Goal: Task Accomplishment & Management: Use online tool/utility

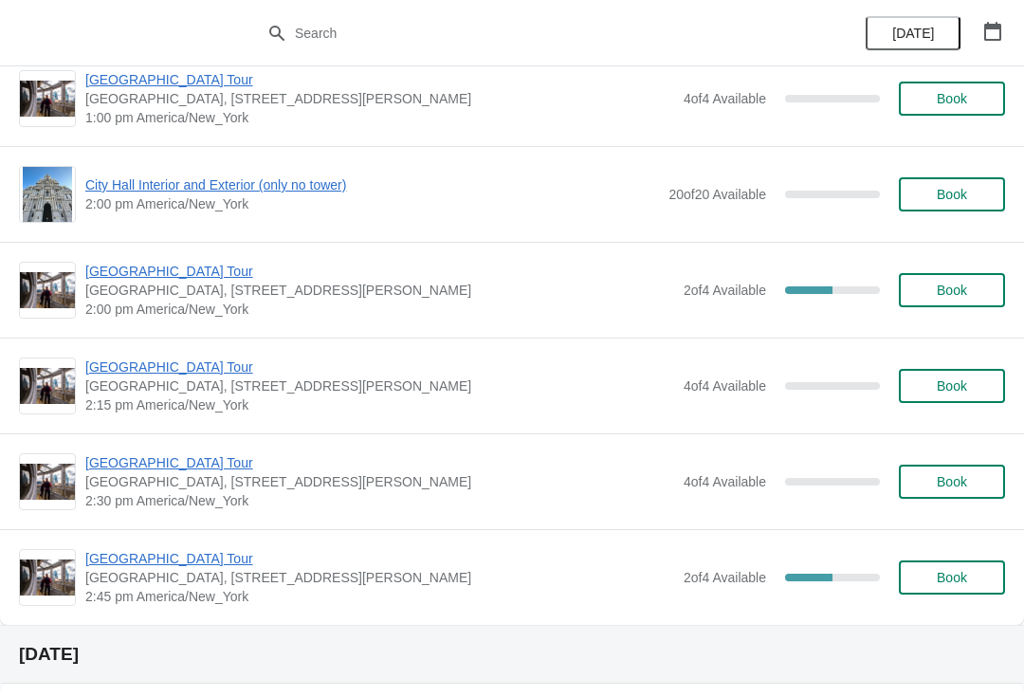
scroll to position [3843, 0]
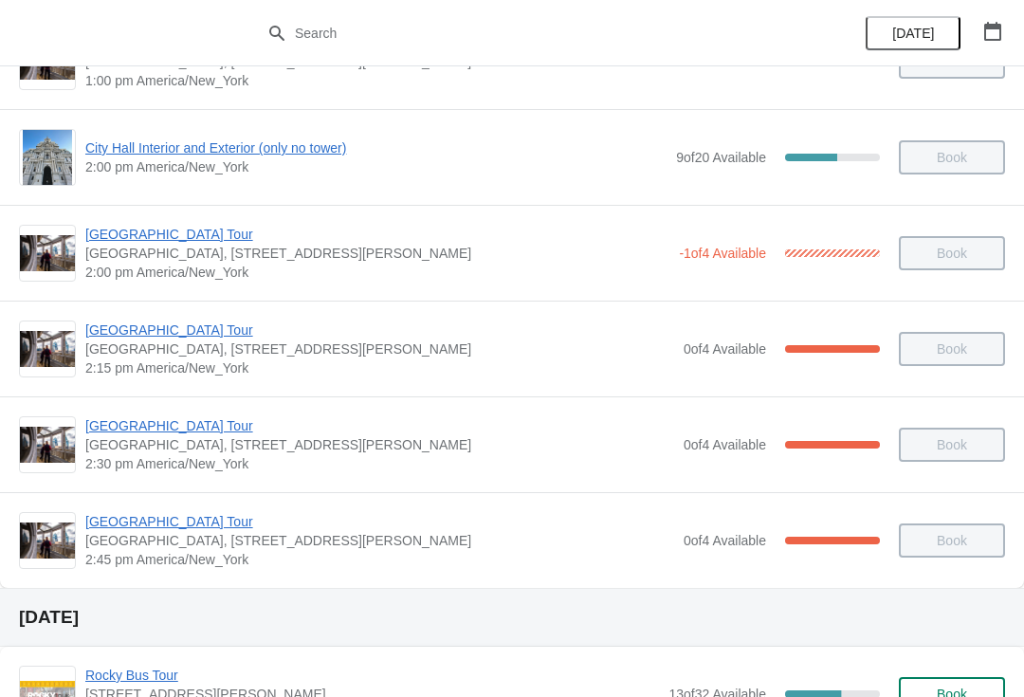
scroll to position [1501, 0]
click at [202, 515] on span "[GEOGRAPHIC_DATA] Tour" at bounding box center [379, 522] width 589 height 19
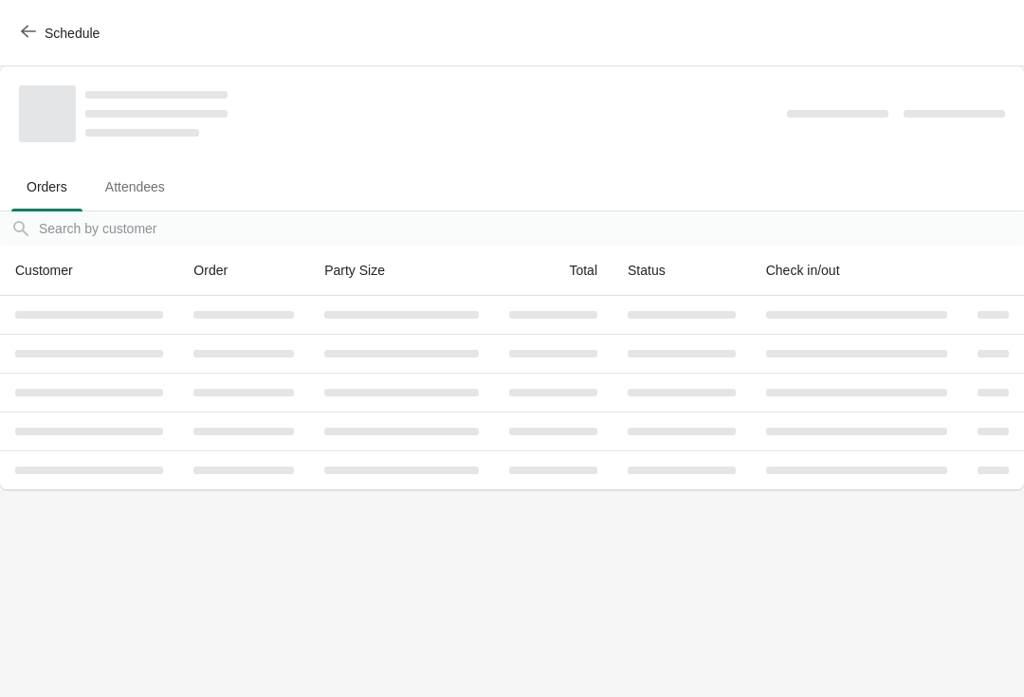
scroll to position [0, 0]
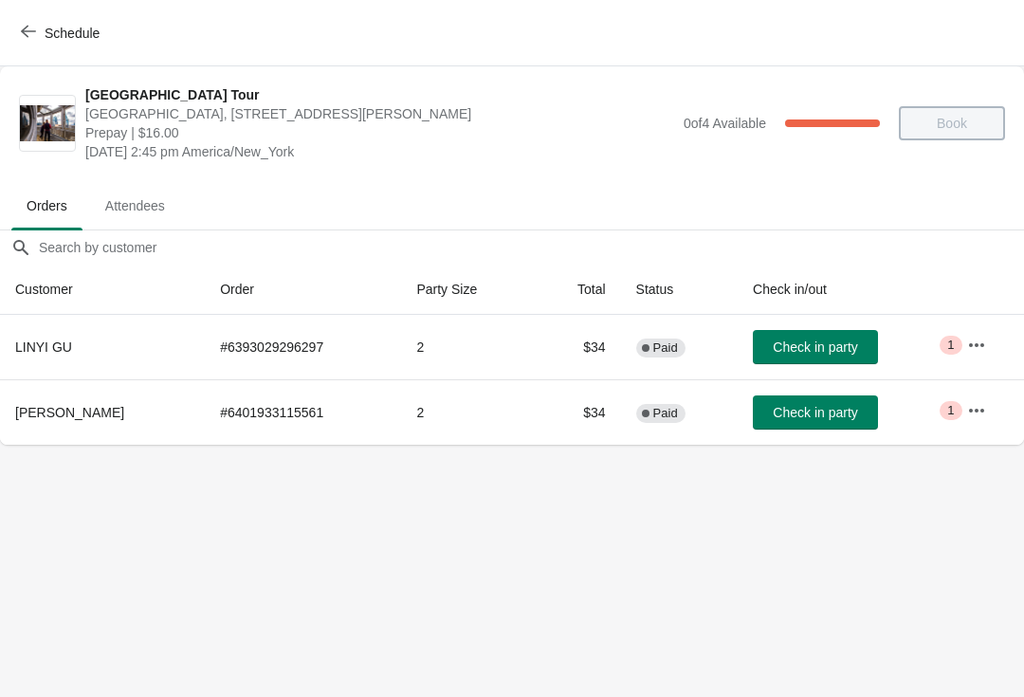
click at [851, 344] on span "Check in party" at bounding box center [815, 346] width 84 height 15
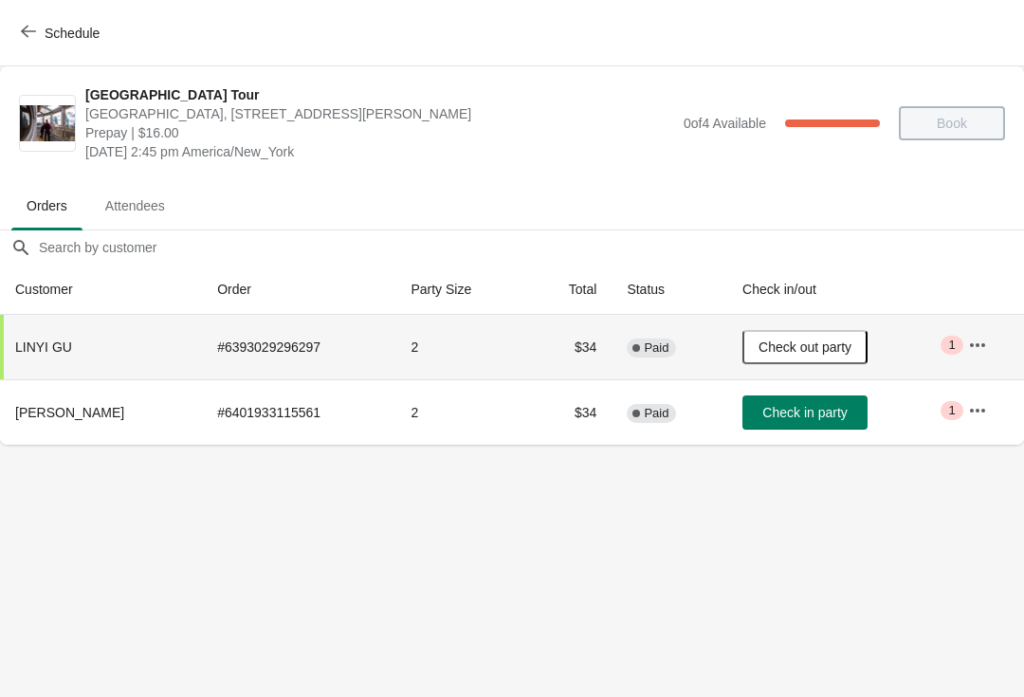
click at [830, 341] on span "Check out party" at bounding box center [804, 346] width 93 height 15
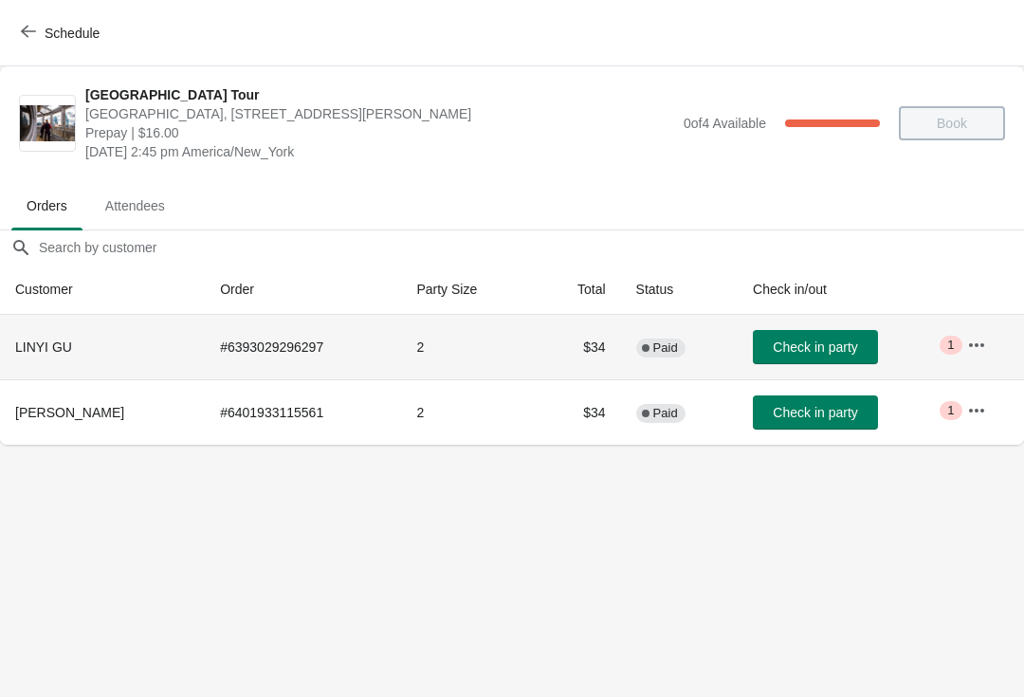
click at [986, 337] on icon "button" at bounding box center [976, 345] width 19 height 19
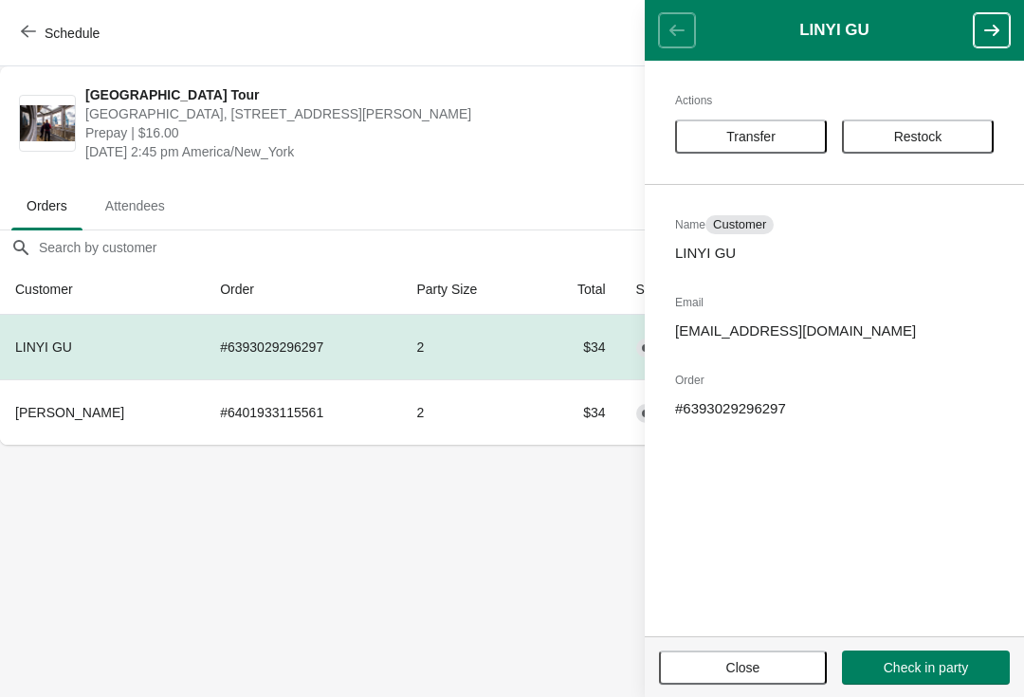
click at [765, 137] on span "Transfer" at bounding box center [750, 136] width 49 height 15
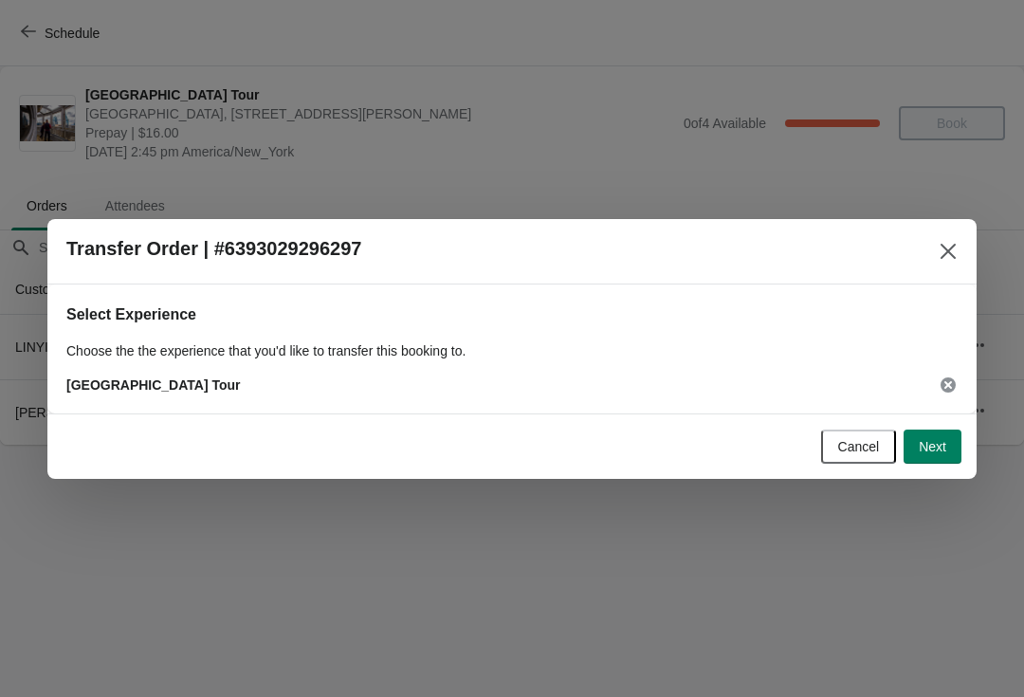
click at [981, 397] on div at bounding box center [512, 348] width 1024 height 697
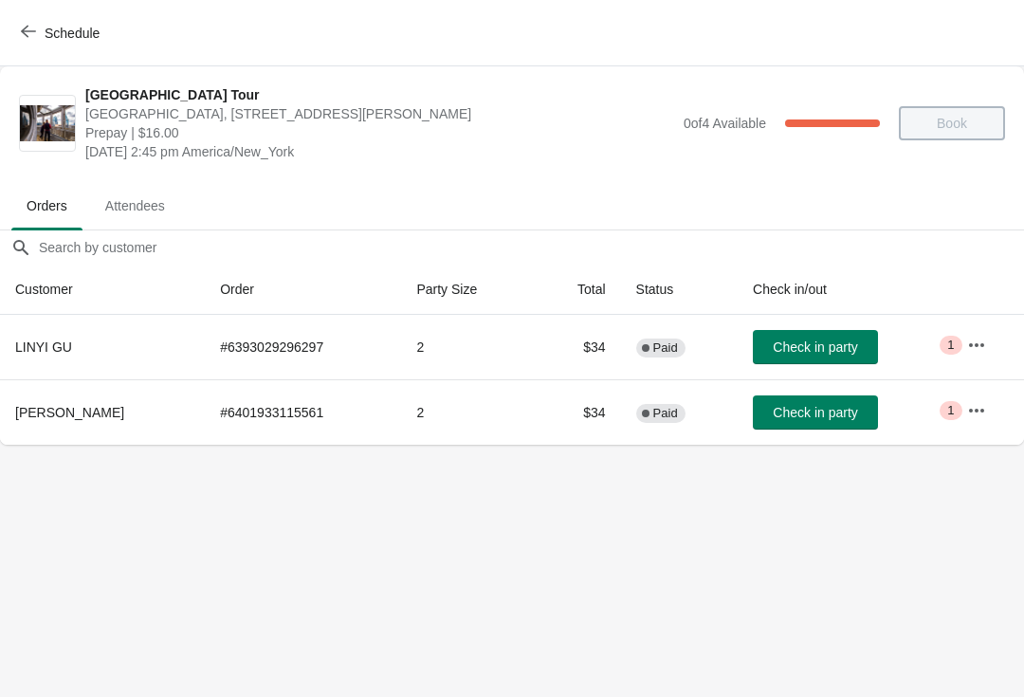
click at [993, 353] on button "button" at bounding box center [976, 345] width 34 height 34
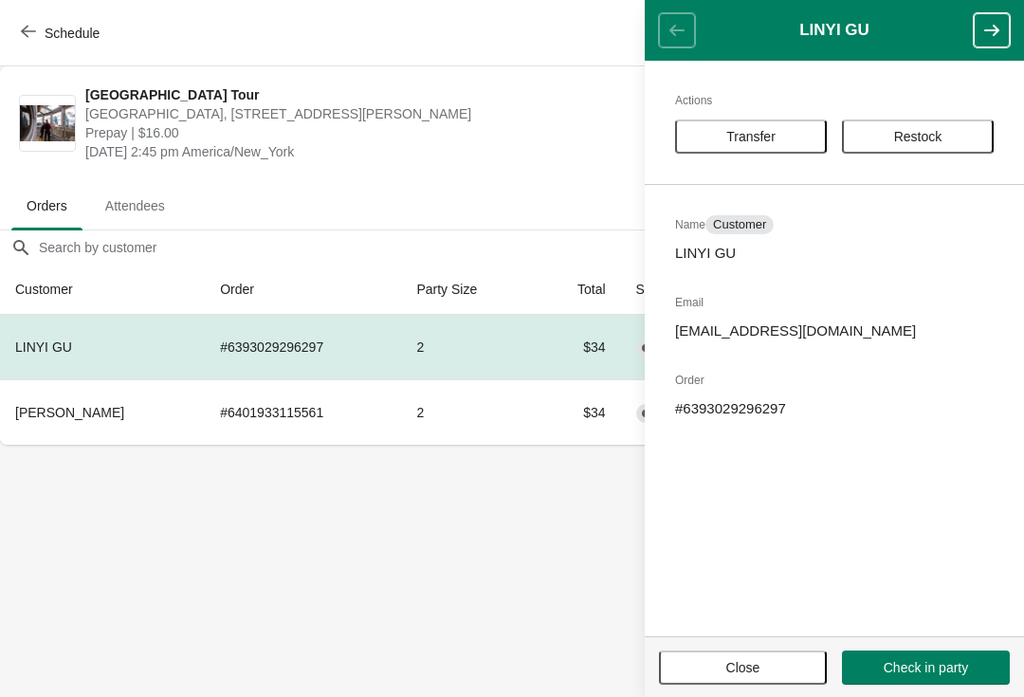
click at [774, 129] on span "Transfer" at bounding box center [750, 136] width 49 height 15
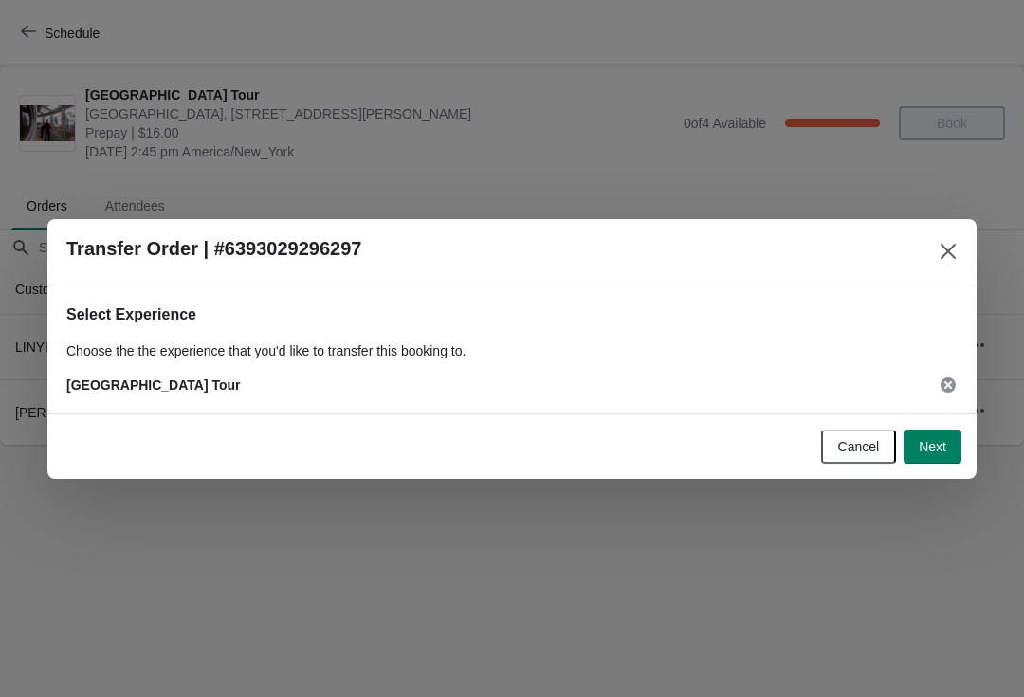
click at [959, 462] on button "Next" at bounding box center [932, 446] width 58 height 34
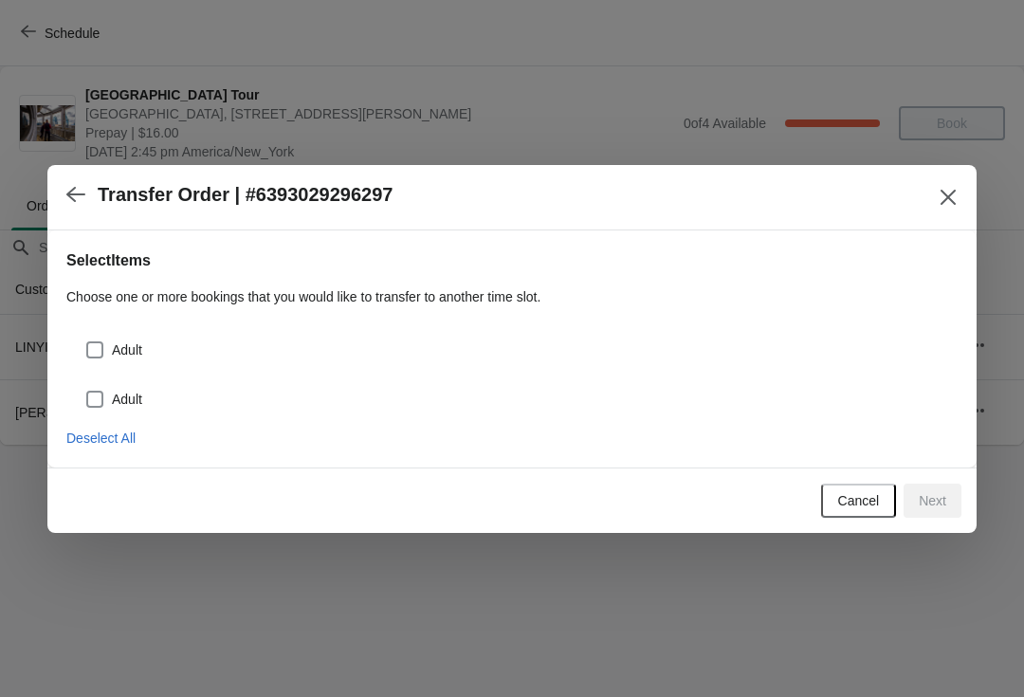
click at [117, 337] on label "Adult" at bounding box center [113, 350] width 57 height 27
click at [87, 341] on input "Adult" at bounding box center [86, 341] width 1 height 1
checkbox input "true"
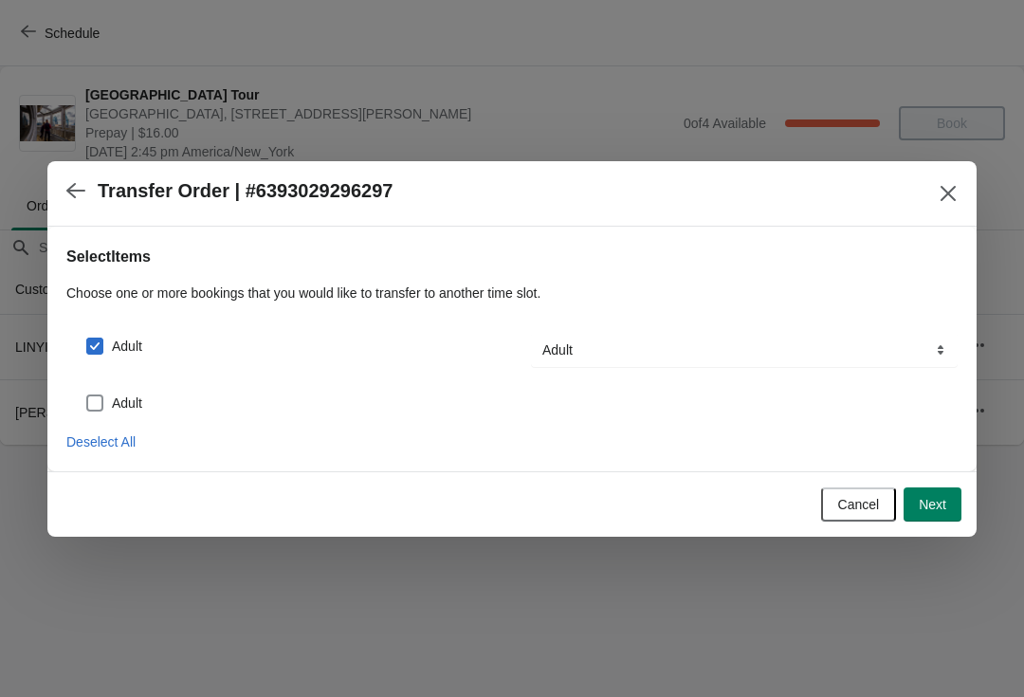
click at [109, 398] on label "Adult" at bounding box center [113, 403] width 57 height 27
click at [87, 395] on input "Adult" at bounding box center [86, 394] width 1 height 1
checkbox input "true"
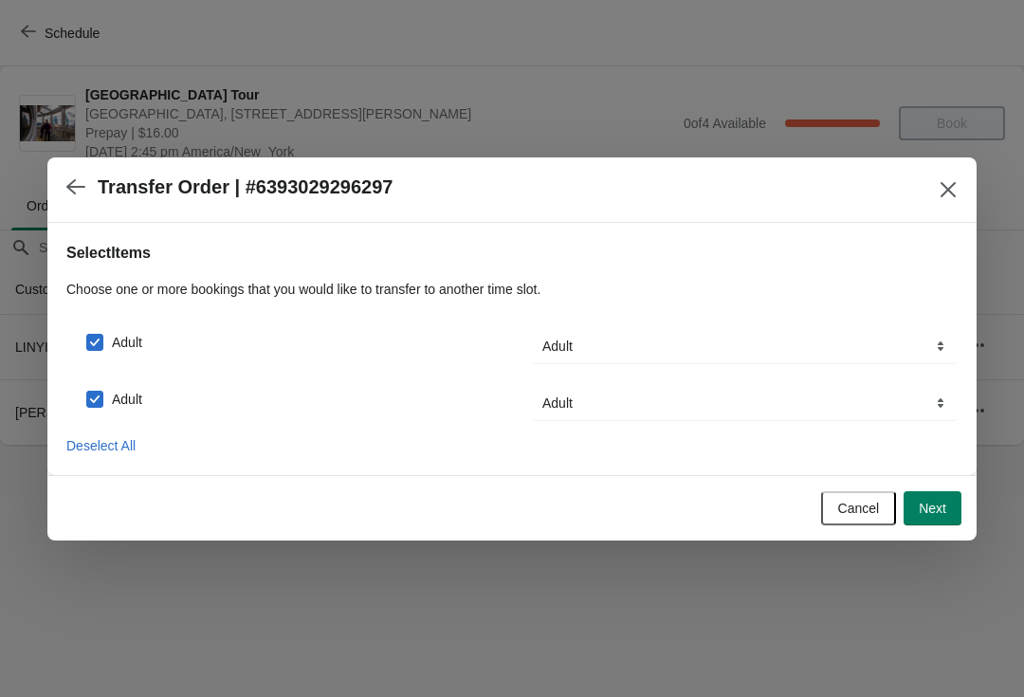
click at [940, 507] on span "Next" at bounding box center [932, 508] width 27 height 15
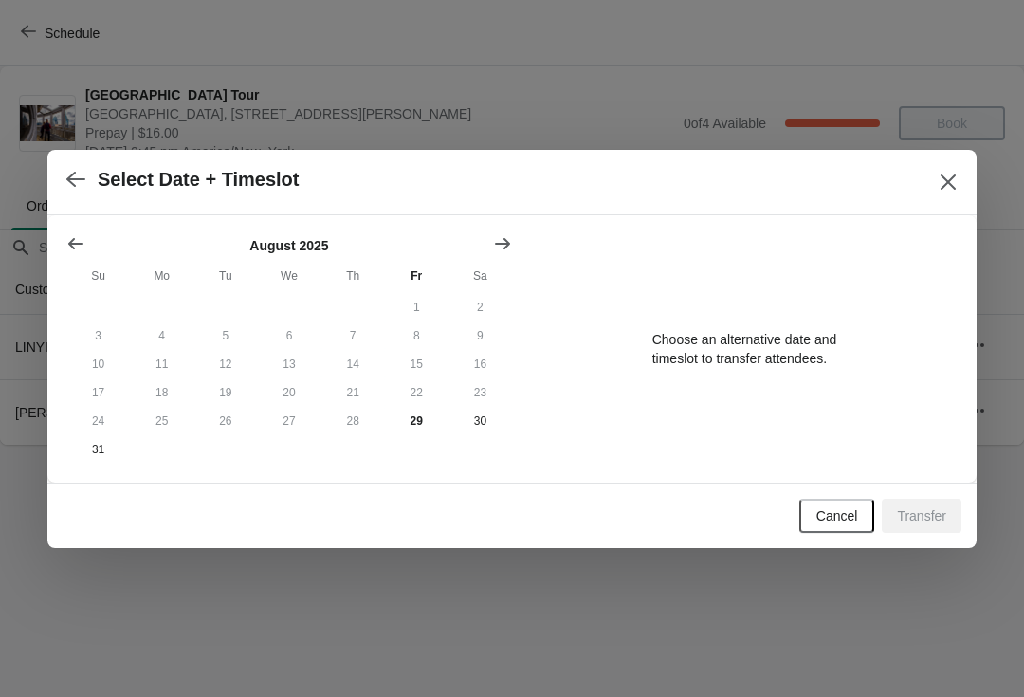
click at [524, 228] on div "August 2025 Su Mo Tu We Th Fr Sa 1 2 3 4 5 6 7 8 9 10 11 12 13 14 15 16 17 18 1…" at bounding box center [511, 348] width 929 height 267
click at [514, 227] on button "Show next month, September 2025" at bounding box center [502, 244] width 34 height 34
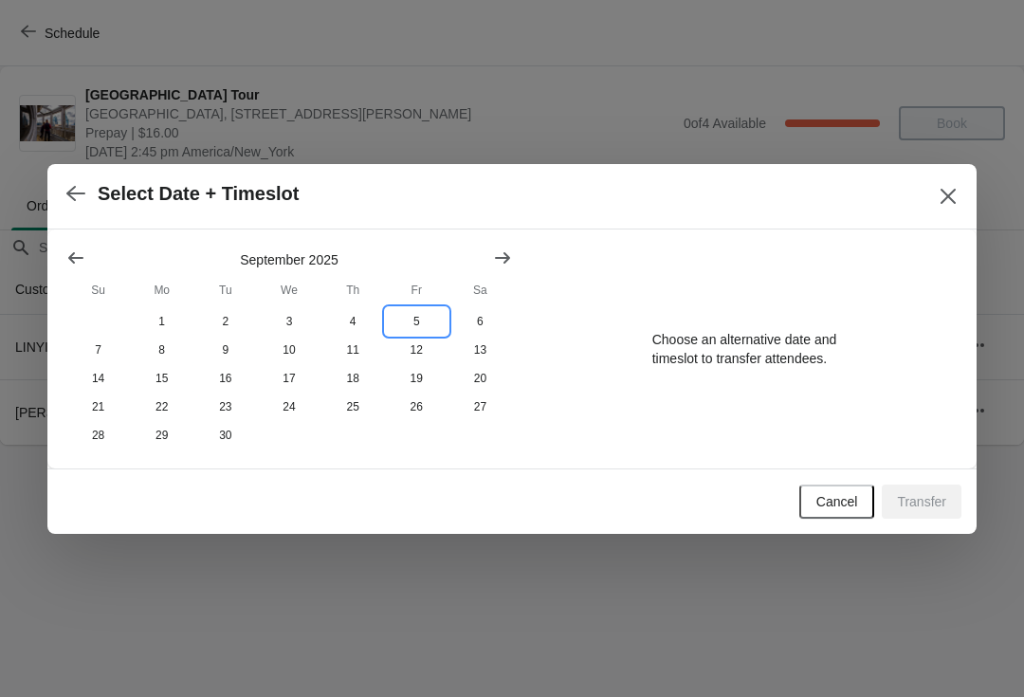
click at [439, 310] on button "5" at bounding box center [417, 321] width 64 height 28
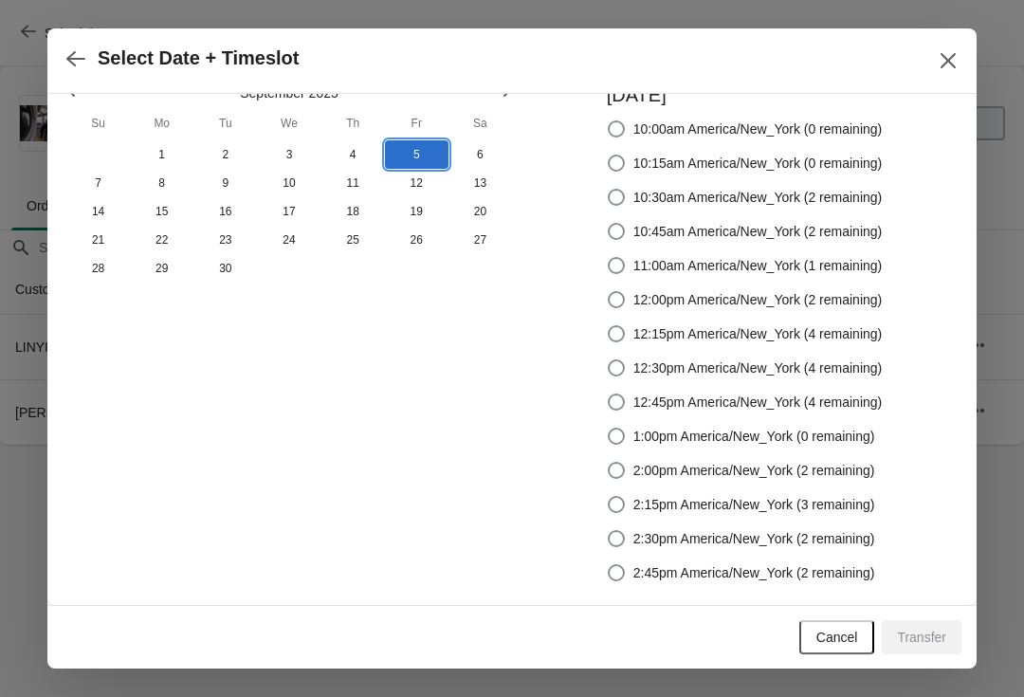
scroll to position [31, 0]
click at [621, 570] on span at bounding box center [616, 572] width 19 height 19
click at [609, 565] on input "2:45pm America/New_York (2 remaining)" at bounding box center [608, 564] width 1 height 1
radio input "true"
click at [940, 639] on span "Transfer" at bounding box center [921, 636] width 49 height 15
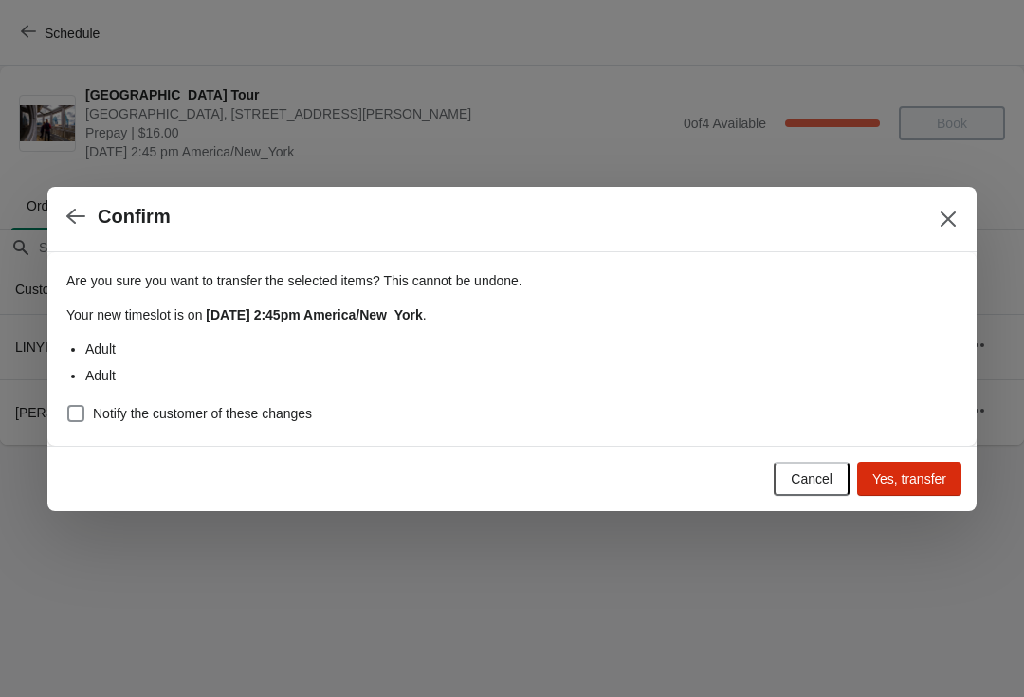
click at [921, 472] on span "Yes, transfer" at bounding box center [909, 478] width 74 height 15
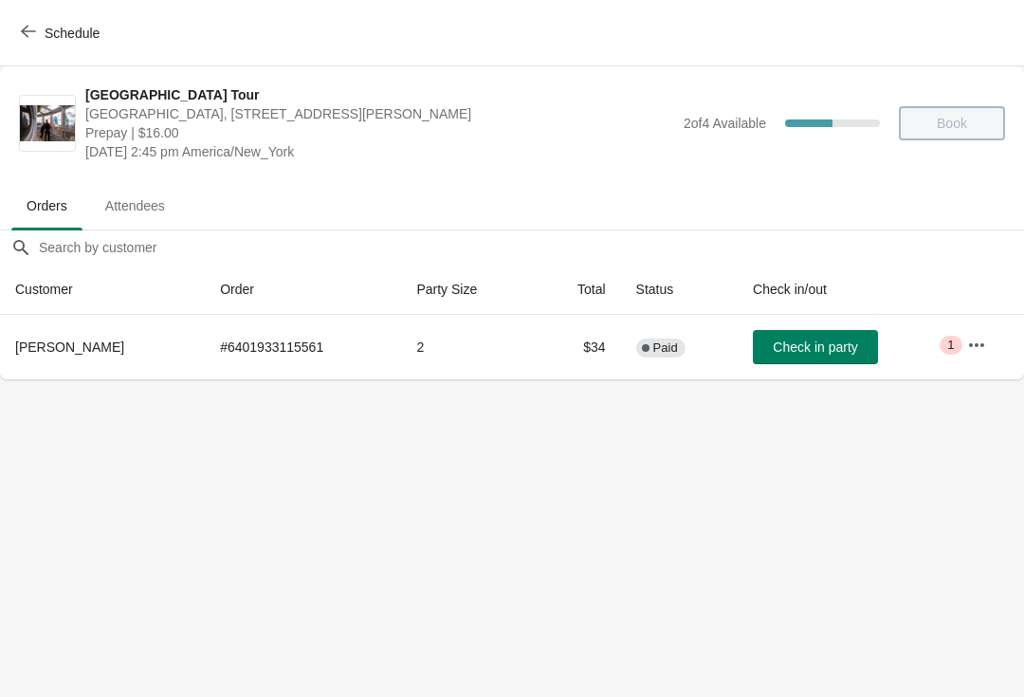
click at [46, 20] on button "Schedule" at bounding box center [61, 33] width 105 height 34
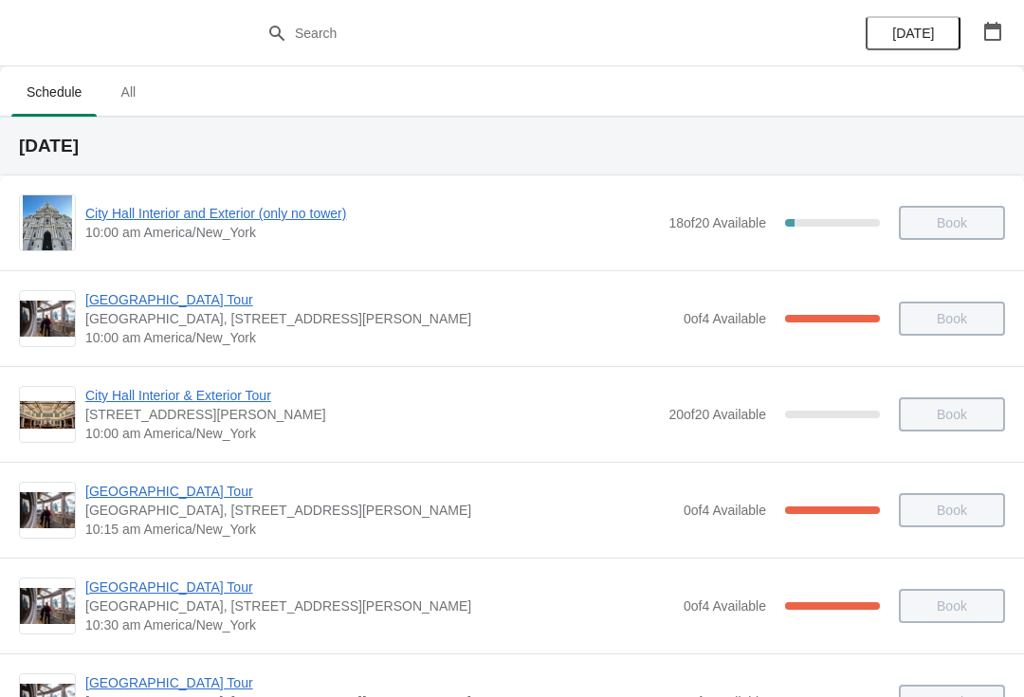
scroll to position [0, 0]
click at [995, 31] on icon "button" at bounding box center [992, 31] width 19 height 19
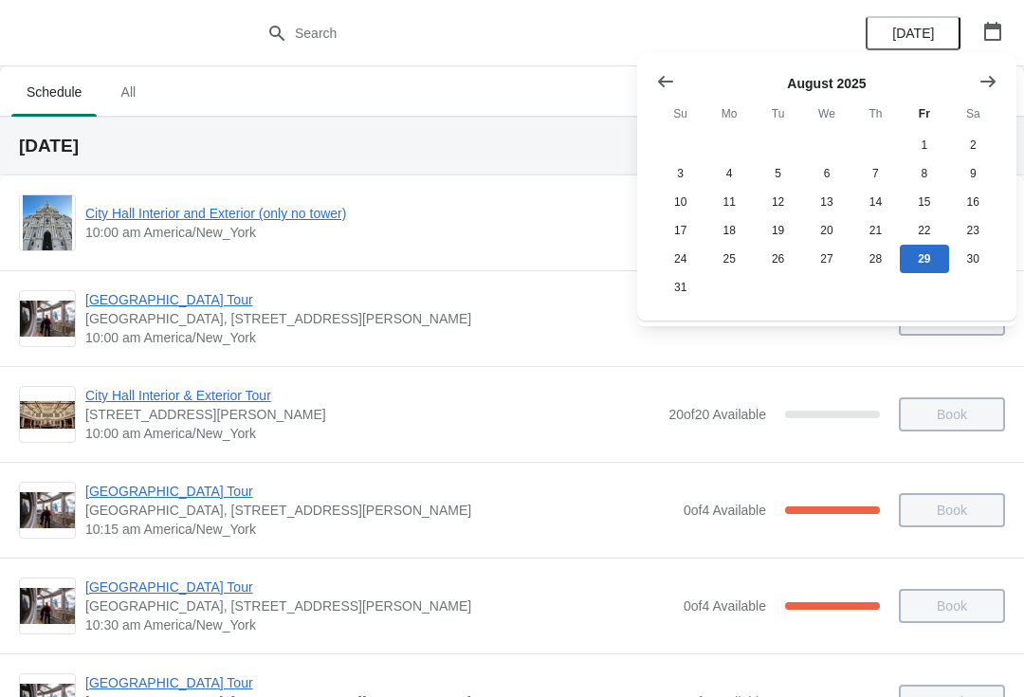
click at [1000, 71] on button "Show next month, September 2025" at bounding box center [988, 81] width 34 height 34
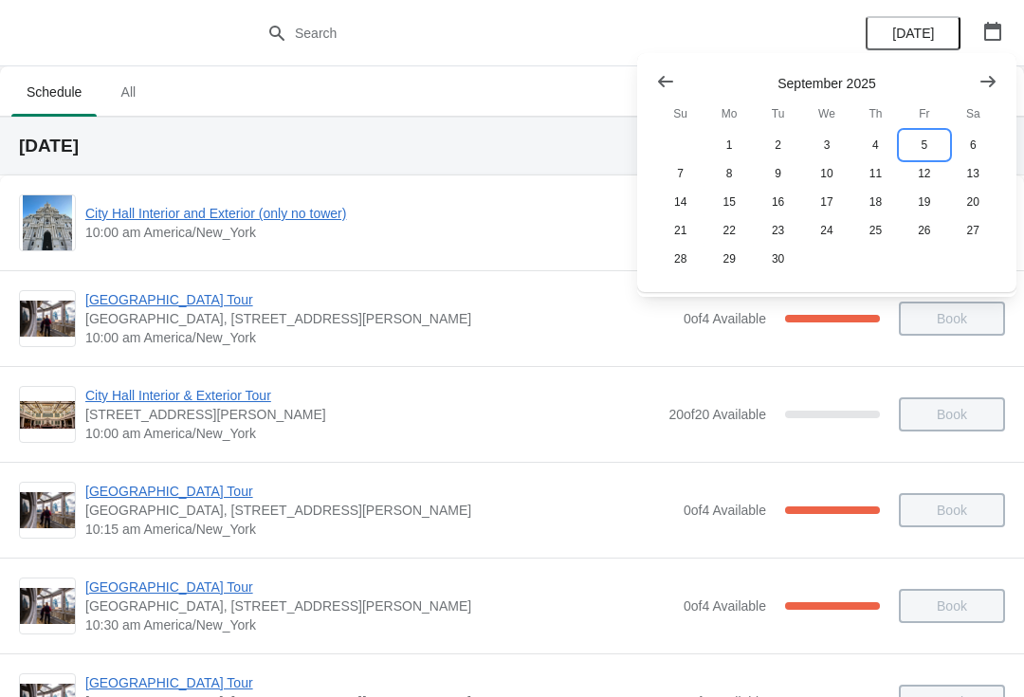
click at [938, 141] on button "5" at bounding box center [924, 145] width 48 height 28
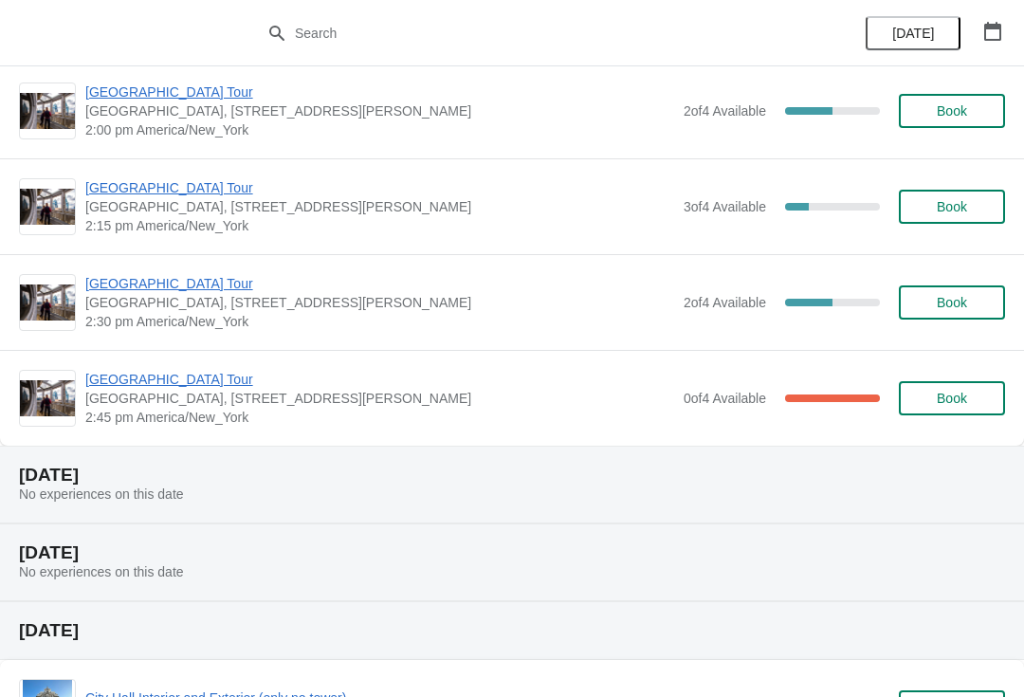
scroll to position [1645, 0]
click at [192, 362] on div "City Hall Tower Tour City Hall Visitor Center, 1400 John F Kennedy Boulevard Su…" at bounding box center [512, 397] width 1024 height 96
click at [191, 385] on span "[GEOGRAPHIC_DATA] Tour" at bounding box center [379, 378] width 589 height 19
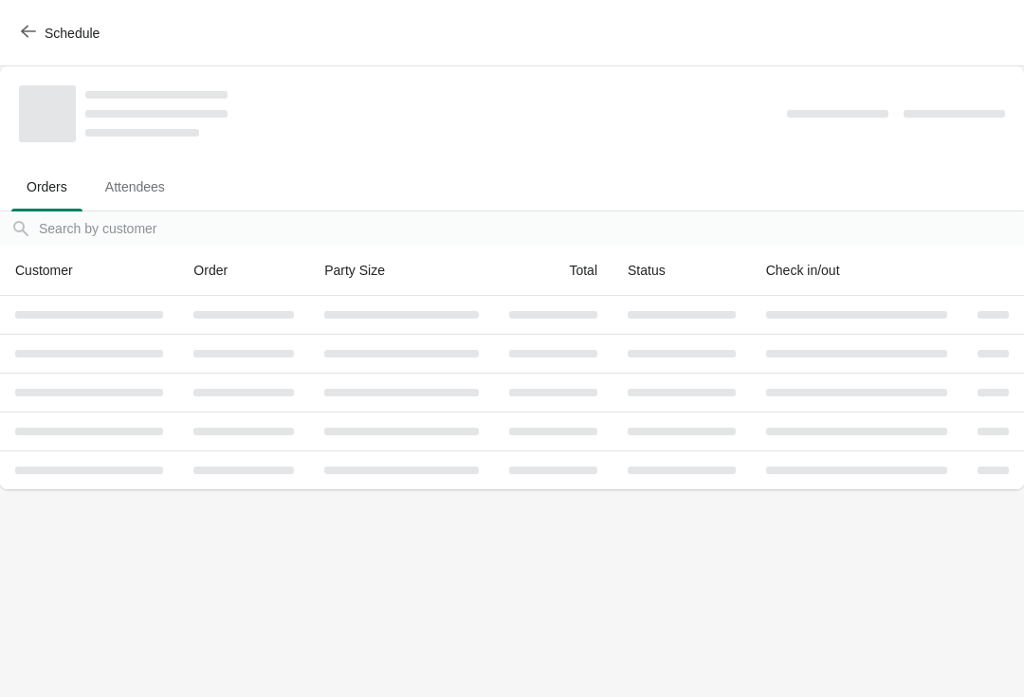
scroll to position [0, 0]
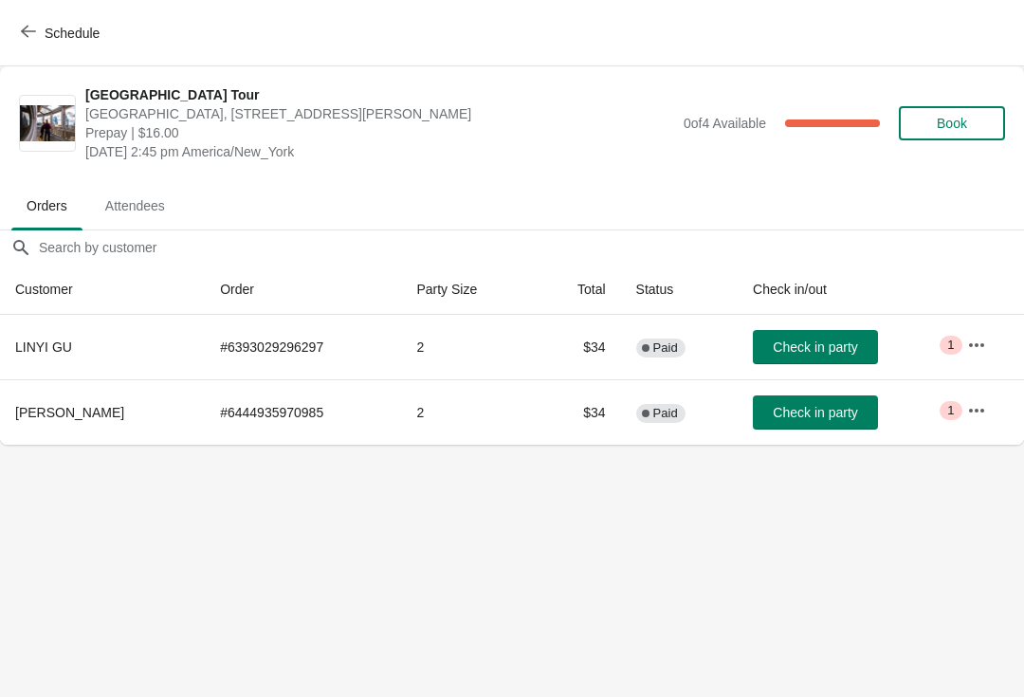
click at [44, 27] on span "Schedule" at bounding box center [62, 33] width 75 height 18
